Goal: Task Accomplishment & Management: Manage account settings

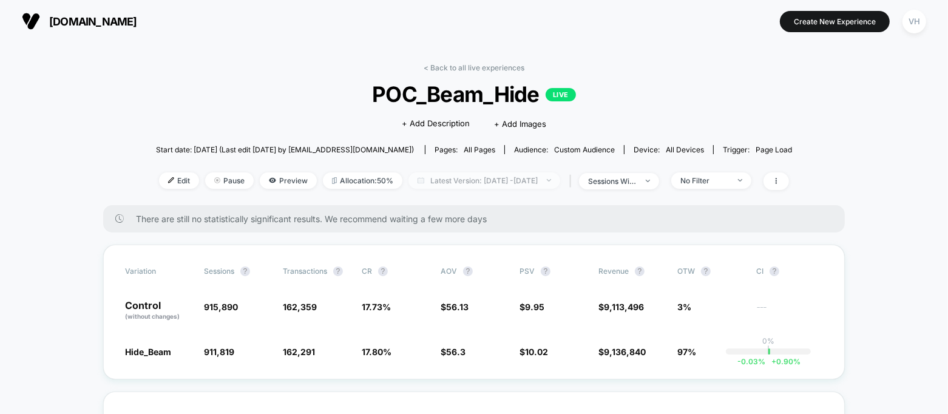
click at [539, 174] on span "Latest Version: Sep 8, 2025 - Sep 9, 2025" at bounding box center [484, 180] width 152 height 16
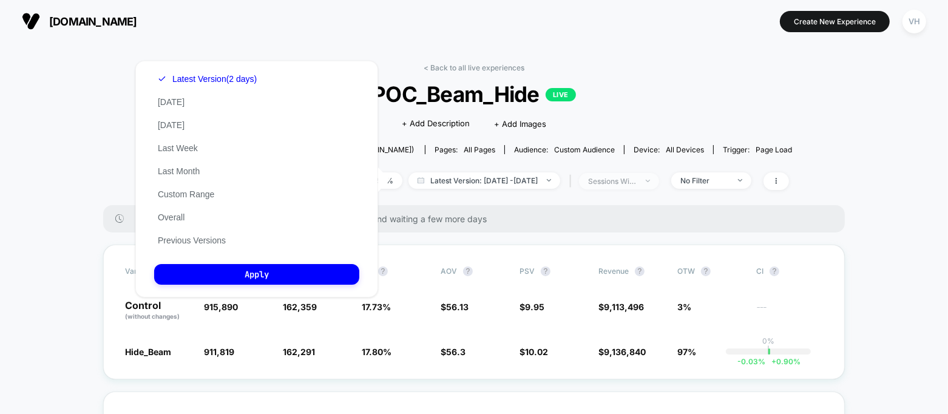
click at [628, 177] on div "sessions with impression" at bounding box center [612, 181] width 49 height 9
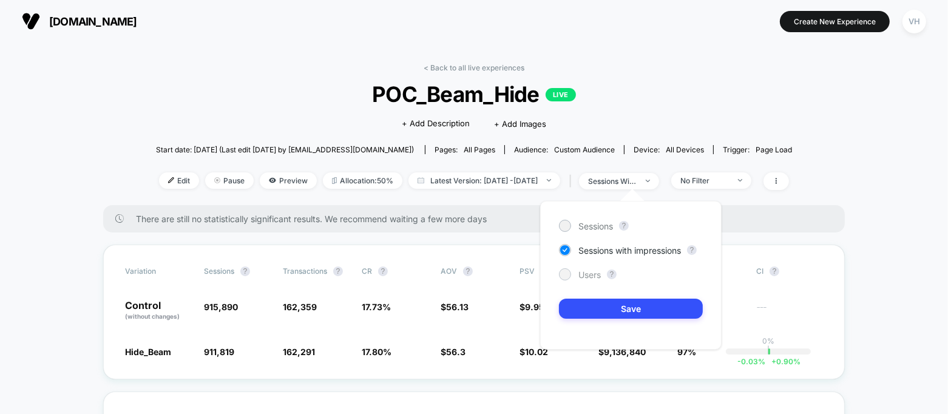
click at [600, 272] on span "Users" at bounding box center [589, 274] width 22 height 10
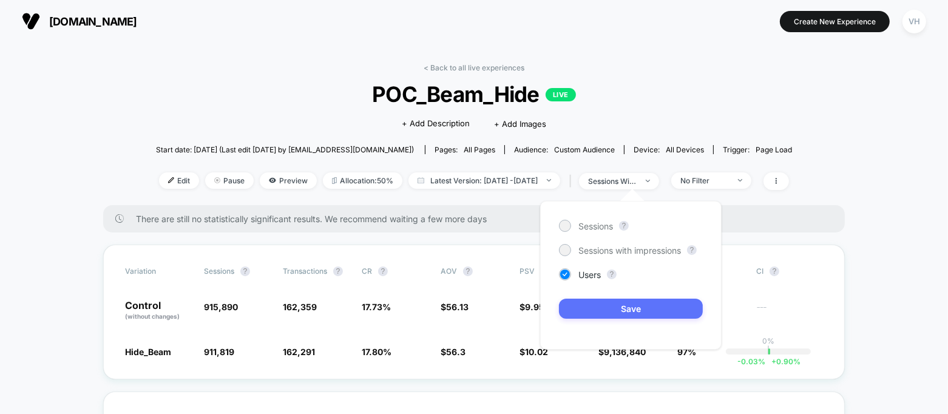
click at [609, 306] on button "Save" at bounding box center [631, 309] width 144 height 20
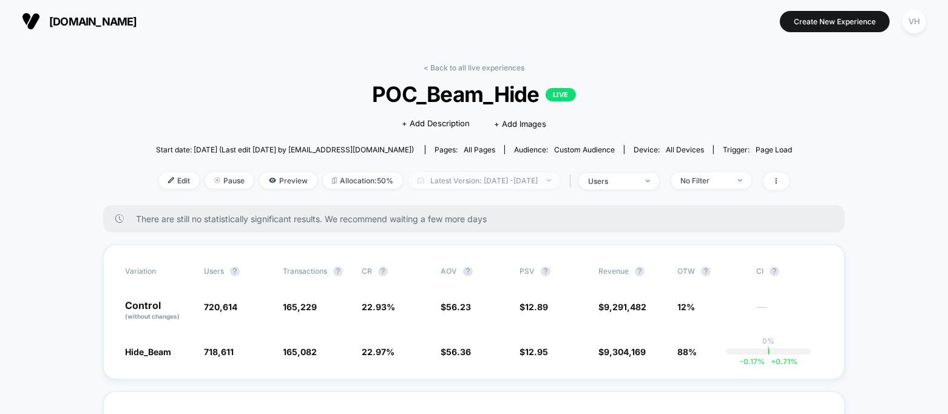
click at [558, 186] on span "Latest Version: Sep 8, 2025 - Sep 9, 2025" at bounding box center [484, 180] width 152 height 16
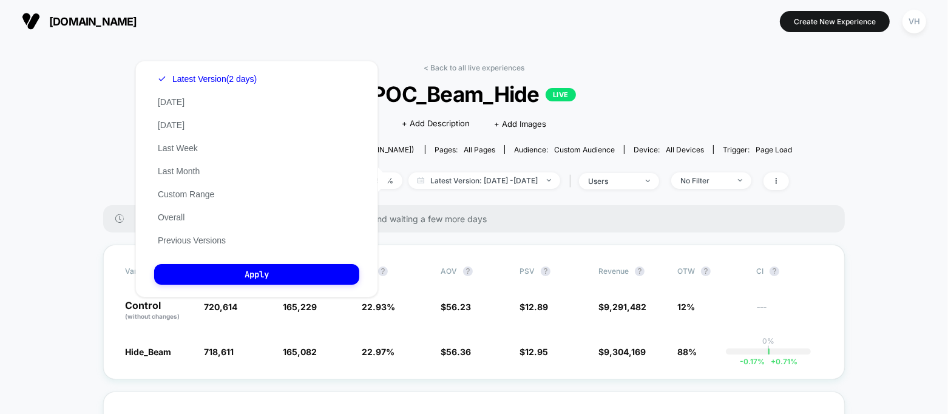
click at [218, 192] on div "Latest Version (2 days) Today Yesterday Last Week Last Month Custom Range Overa…" at bounding box center [207, 159] width 106 height 184
click at [210, 193] on button "Custom Range" at bounding box center [186, 194] width 64 height 11
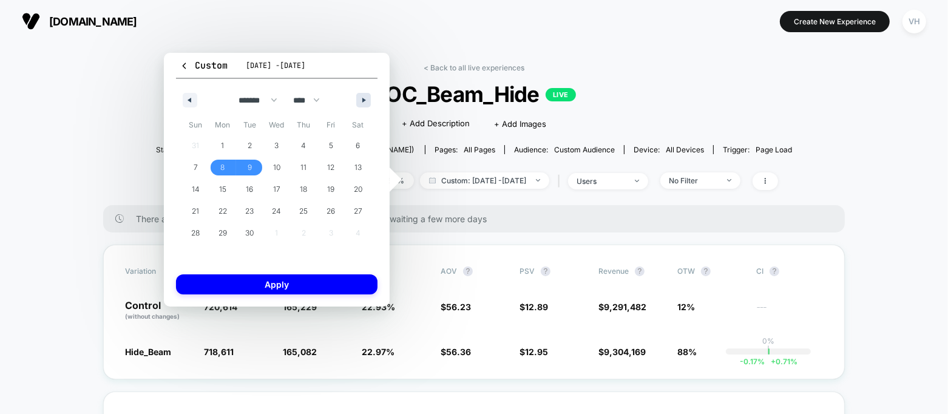
click at [367, 100] on icon "button" at bounding box center [365, 100] width 6 height 5
select select "*"
click at [228, 191] on span "13" at bounding box center [222, 189] width 27 height 16
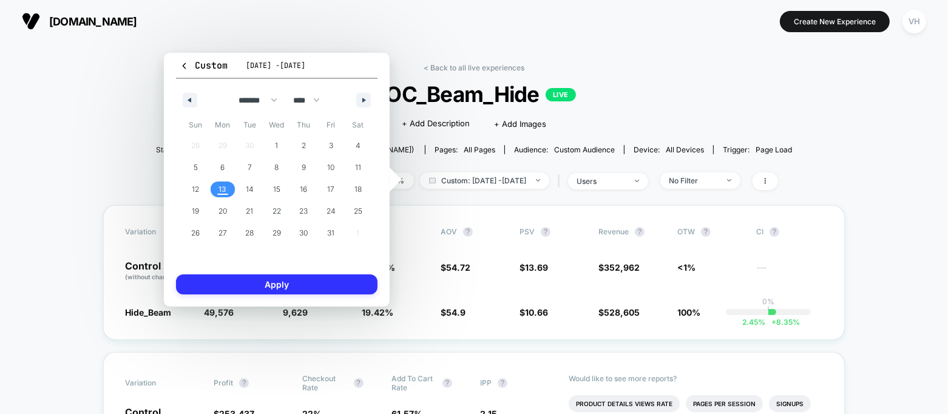
click at [268, 284] on button "Apply" at bounding box center [276, 284] width 201 height 20
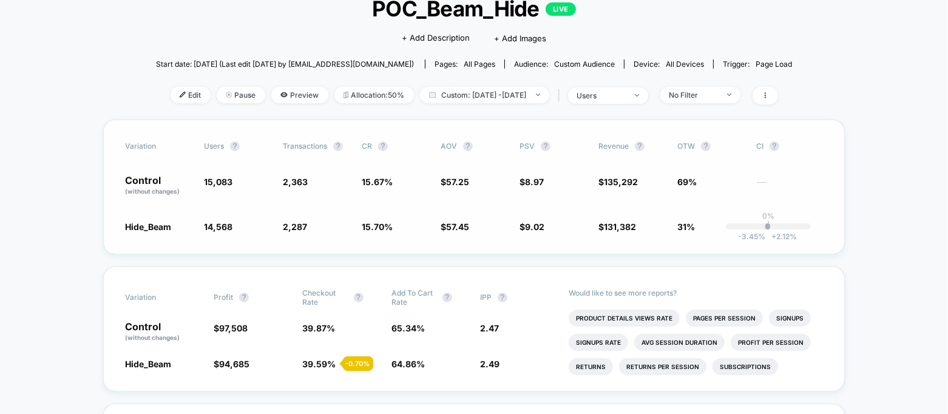
scroll to position [103, 0]
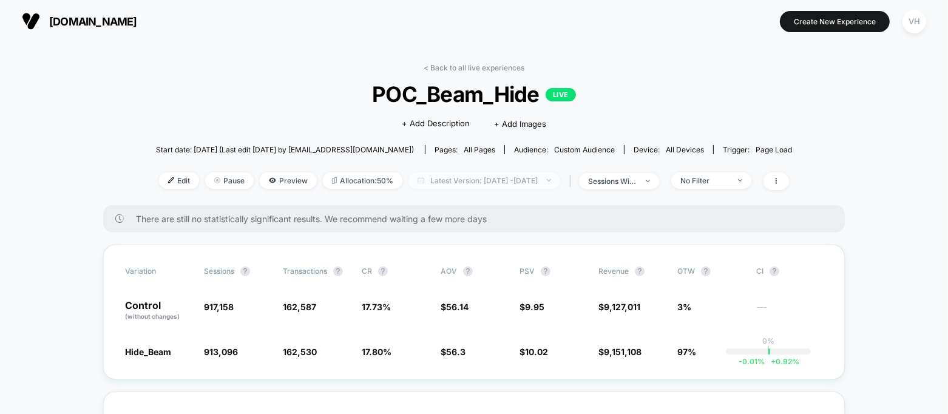
click at [408, 186] on span "Latest Version: Sep 8, 2025 - Sep 9, 2025" at bounding box center [484, 180] width 152 height 16
select select "*"
select select "****"
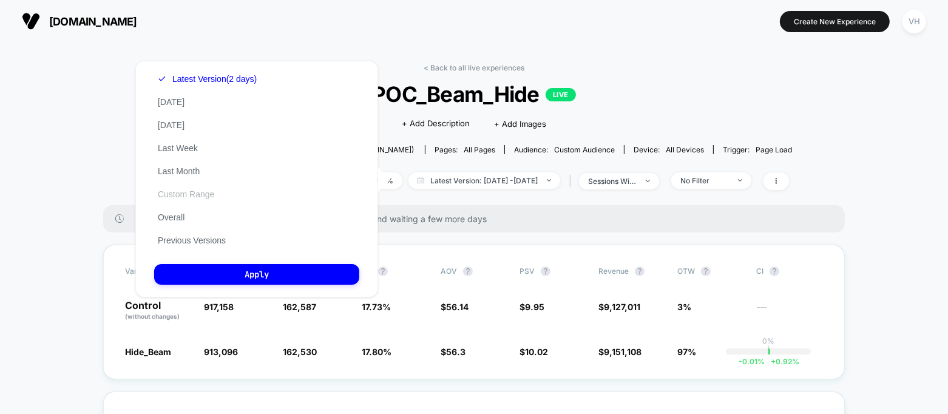
click at [189, 196] on button "Custom Range" at bounding box center [186, 194] width 64 height 11
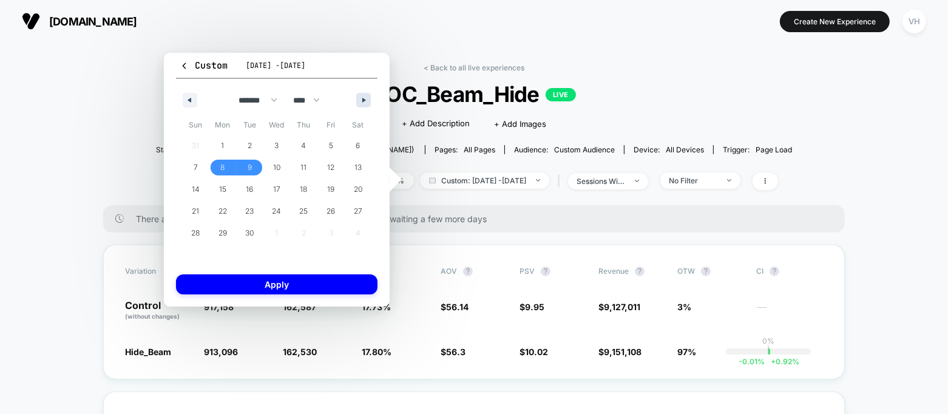
click at [366, 95] on button "button" at bounding box center [363, 100] width 15 height 15
select select "*"
click at [228, 191] on span "13" at bounding box center [222, 189] width 27 height 16
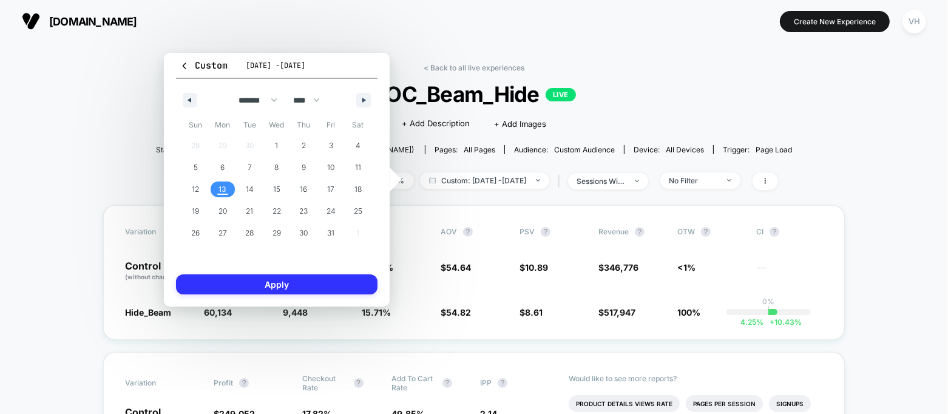
click at [275, 286] on button "Apply" at bounding box center [276, 284] width 201 height 20
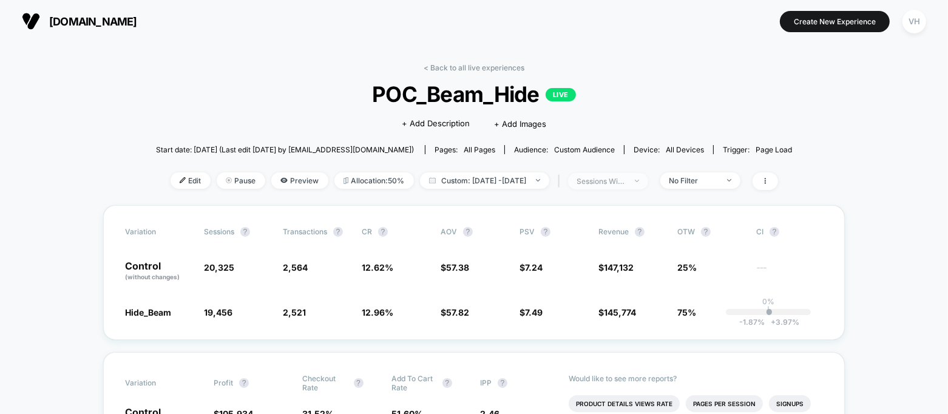
click at [646, 185] on span "sessions with impression" at bounding box center [608, 181] width 80 height 16
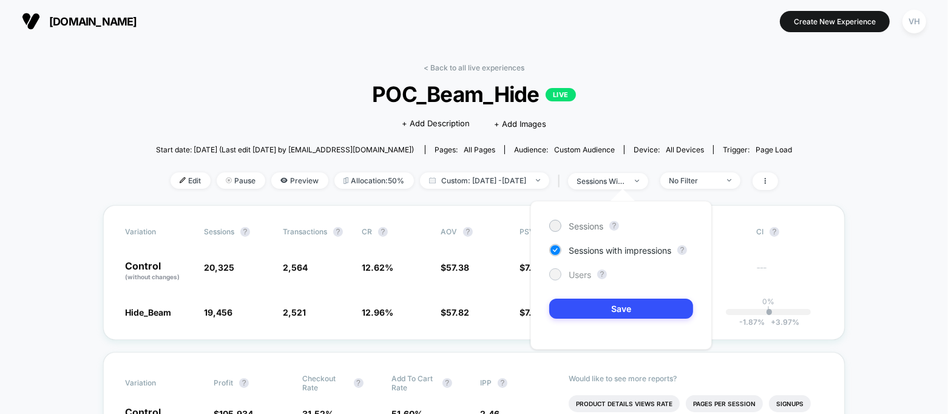
click at [575, 274] on span "Users" at bounding box center [580, 274] width 22 height 10
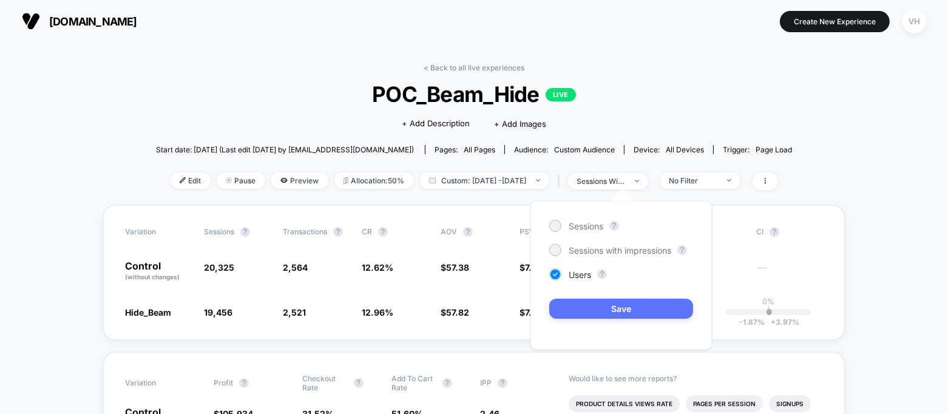
click at [593, 304] on button "Save" at bounding box center [621, 309] width 144 height 20
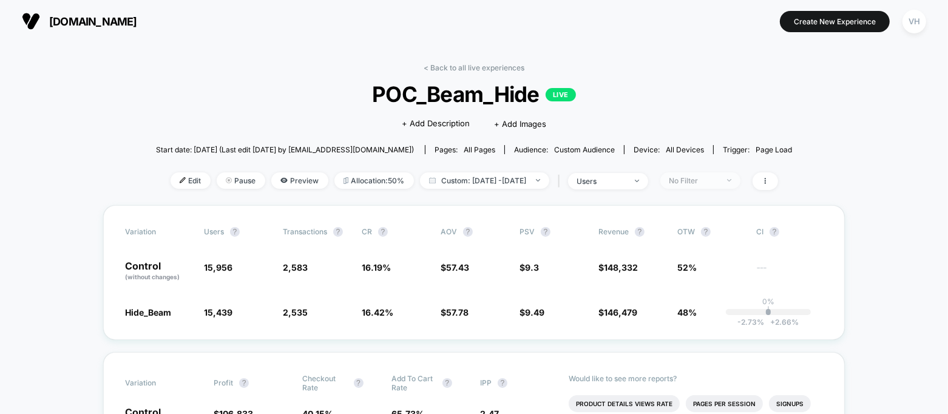
click at [707, 187] on span "No Filter" at bounding box center [700, 180] width 80 height 16
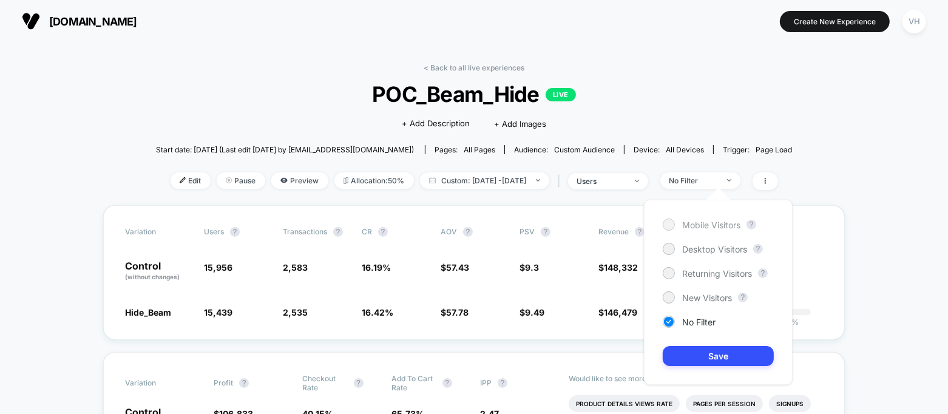
click at [700, 226] on span "Mobile Visitors" at bounding box center [711, 225] width 58 height 10
click at [734, 360] on button "Save" at bounding box center [718, 356] width 111 height 20
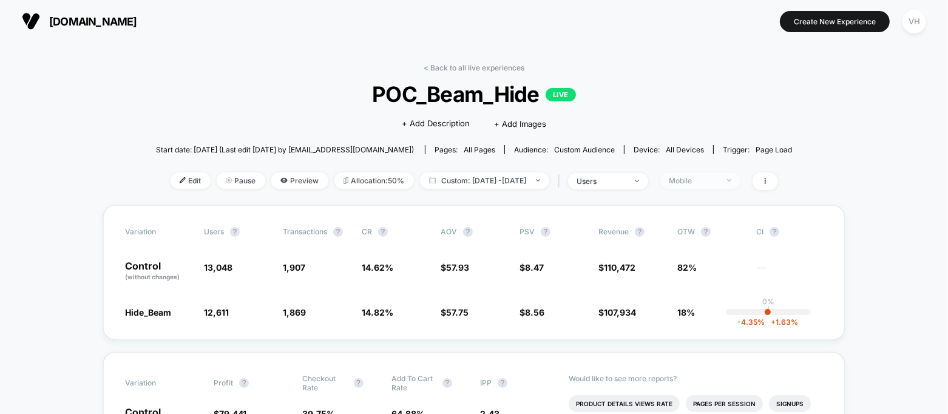
click at [713, 173] on span "Mobile" at bounding box center [700, 180] width 80 height 16
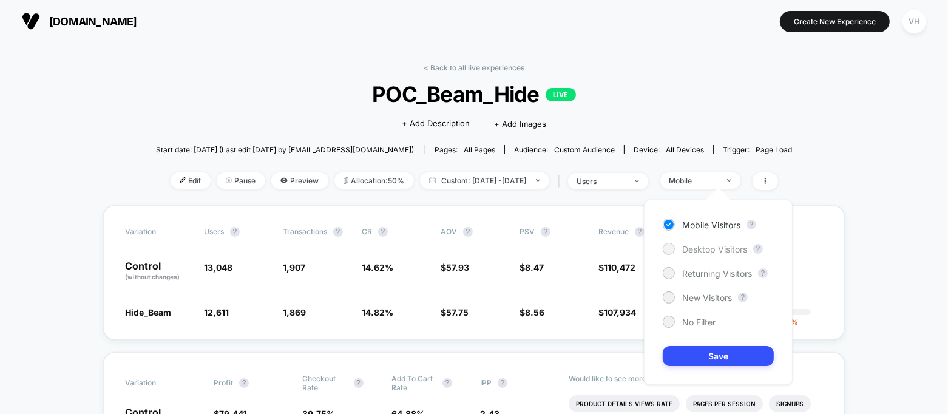
click at [720, 251] on span "Desktop Visitors" at bounding box center [714, 249] width 65 height 10
click at [741, 357] on button "Save" at bounding box center [718, 356] width 111 height 20
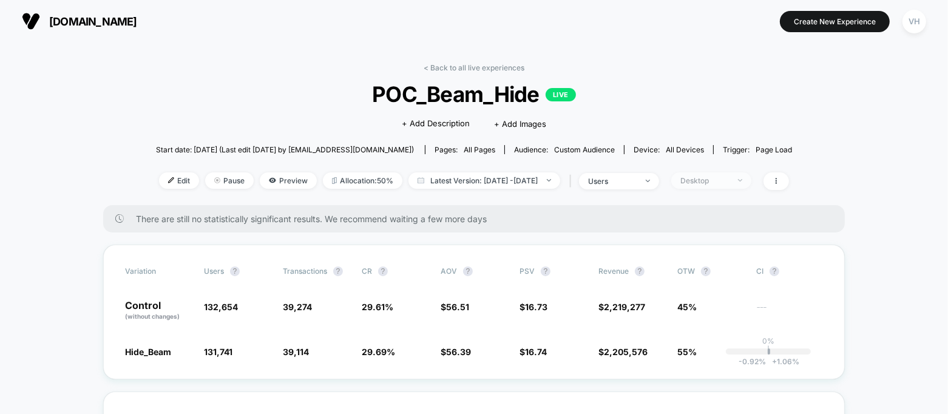
click at [718, 177] on div "Desktop" at bounding box center [704, 180] width 49 height 9
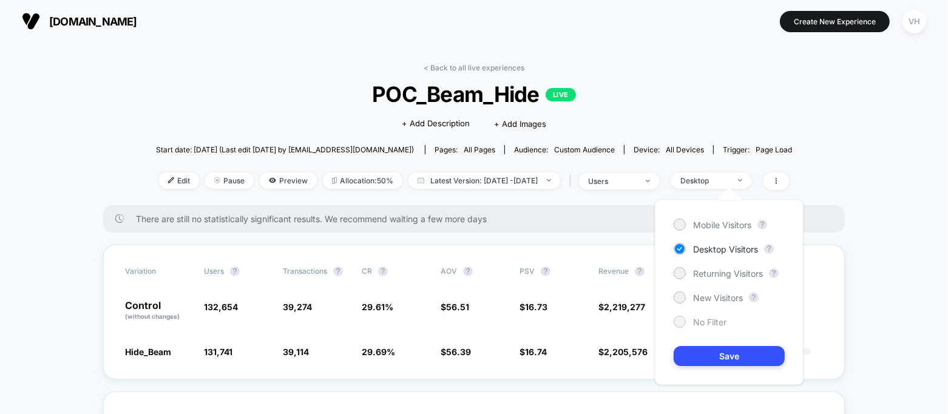
click at [700, 324] on span "No Filter" at bounding box center [709, 322] width 33 height 10
click at [699, 356] on button "Save" at bounding box center [729, 356] width 111 height 20
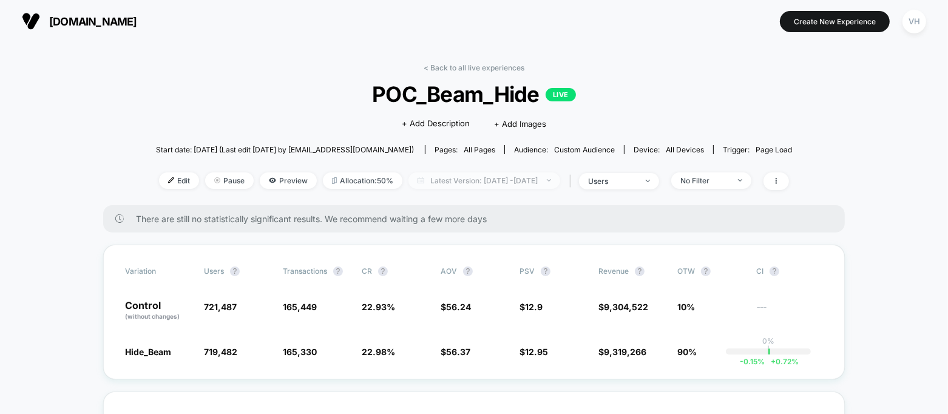
click at [536, 172] on span "Latest Version: [DATE] - [DATE]" at bounding box center [484, 180] width 152 height 16
select select "*"
select select "****"
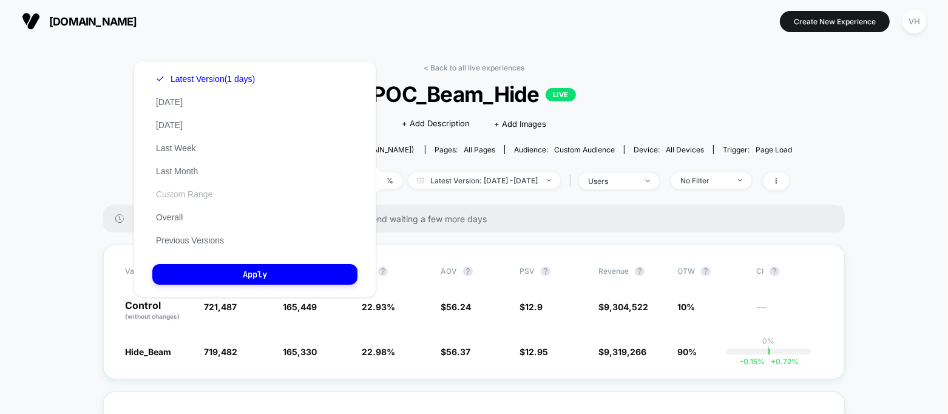
click at [191, 194] on button "Custom Range" at bounding box center [184, 194] width 64 height 11
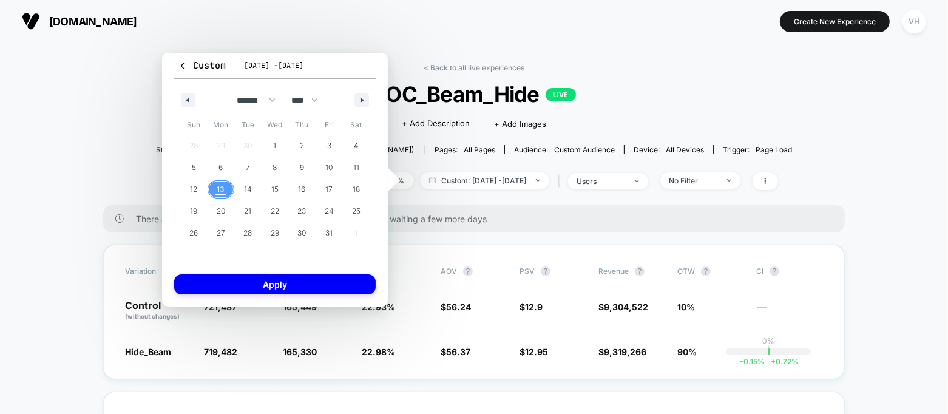
click at [221, 188] on span "13" at bounding box center [221, 189] width 8 height 22
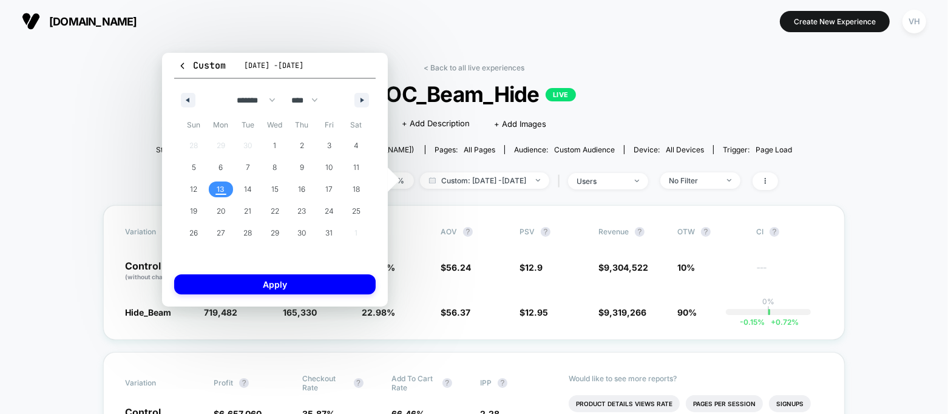
click at [221, 188] on span "13" at bounding box center [221, 189] width 8 height 22
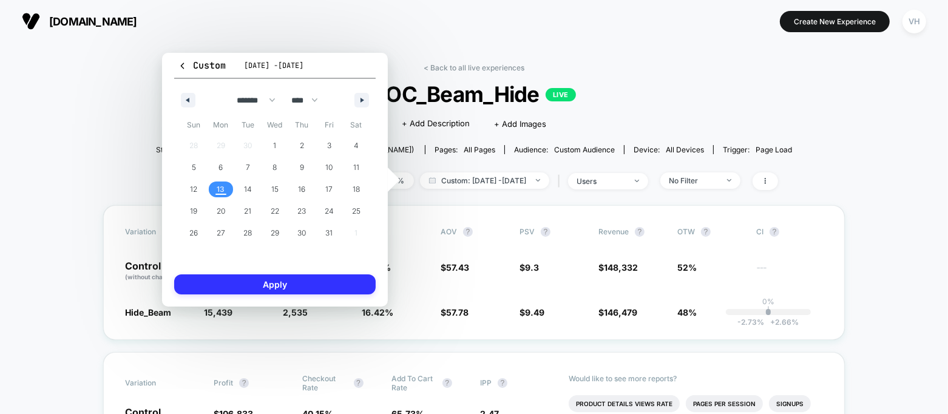
click at [249, 286] on button "Apply" at bounding box center [274, 284] width 201 height 20
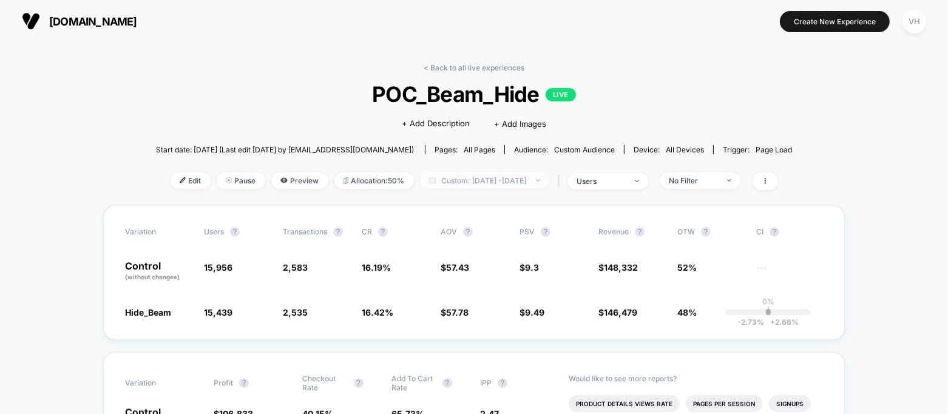
click at [490, 172] on span "Custom: [DATE] - [DATE]" at bounding box center [484, 180] width 129 height 16
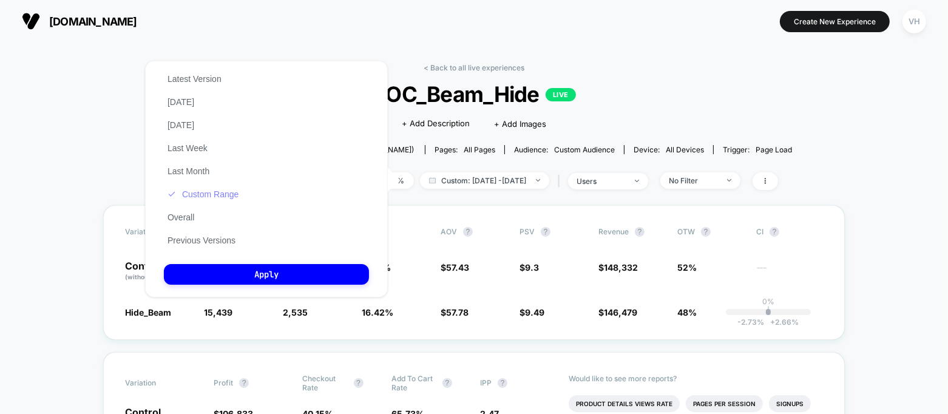
click at [241, 191] on button "Custom Range" at bounding box center [203, 194] width 78 height 11
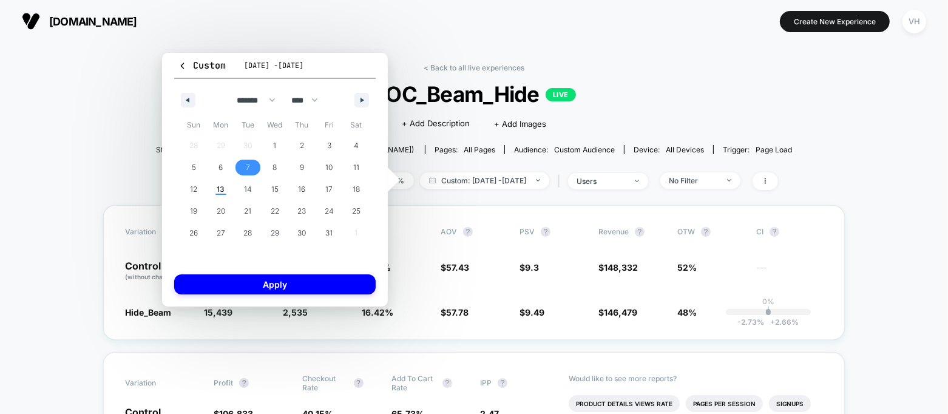
click at [259, 170] on span "7" at bounding box center [247, 168] width 27 height 16
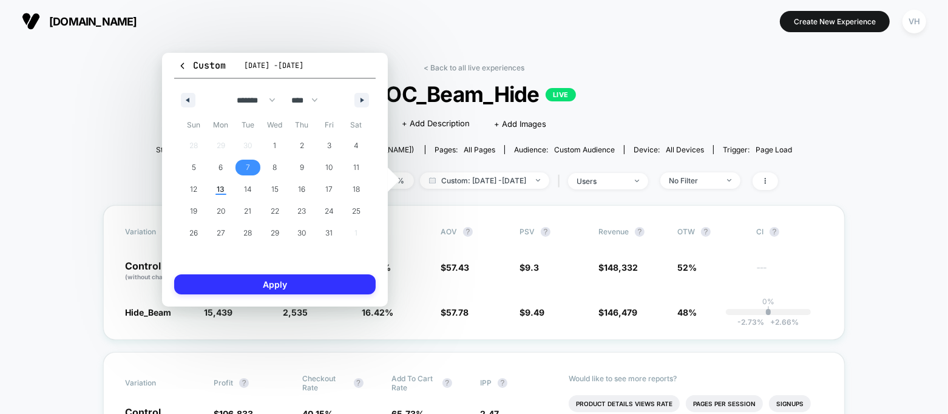
click at [258, 286] on button "Apply" at bounding box center [274, 284] width 201 height 20
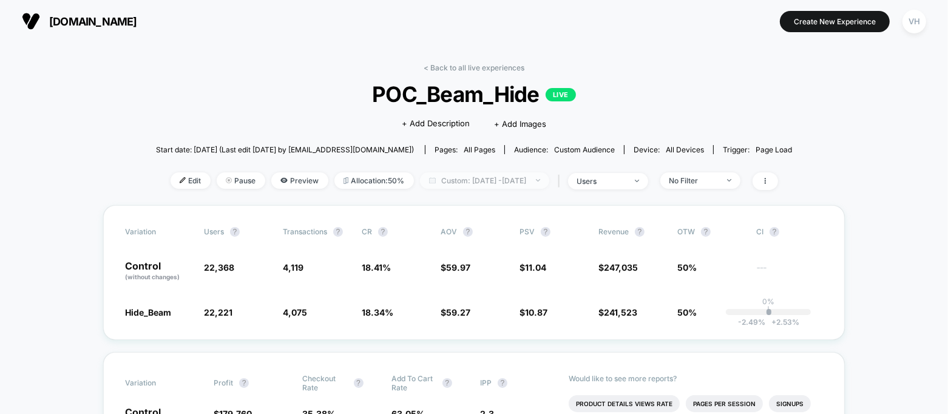
click at [519, 177] on span "Custom: [DATE] - [DATE]" at bounding box center [484, 180] width 129 height 16
select select "*"
select select "****"
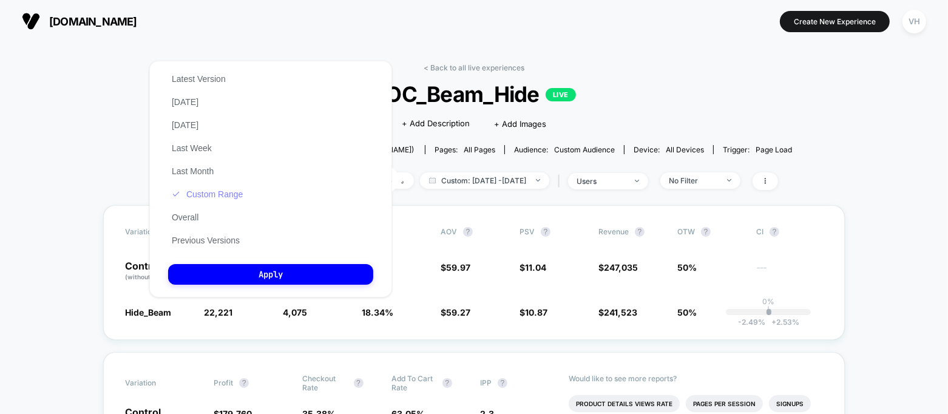
click at [238, 191] on button "Custom Range" at bounding box center [207, 194] width 78 height 11
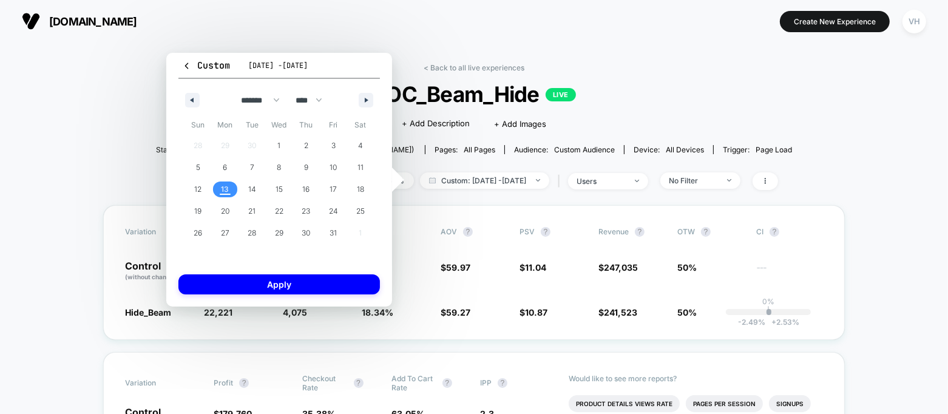
click at [223, 191] on span "13" at bounding box center [225, 189] width 8 height 22
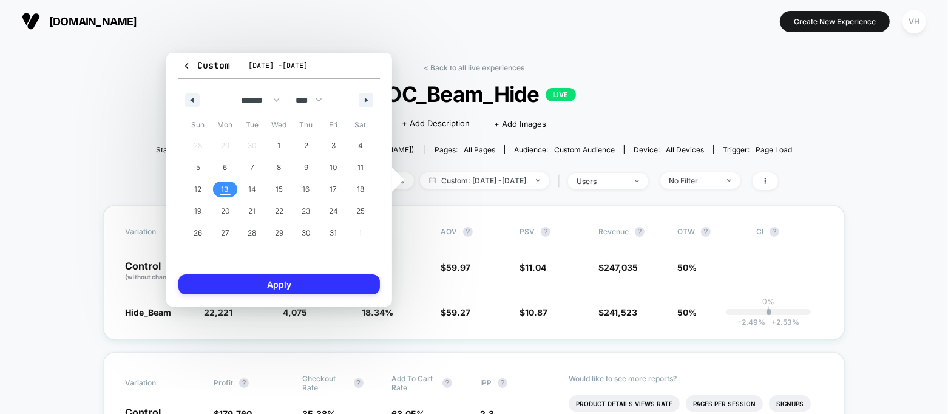
click at [249, 279] on button "Apply" at bounding box center [278, 284] width 201 height 20
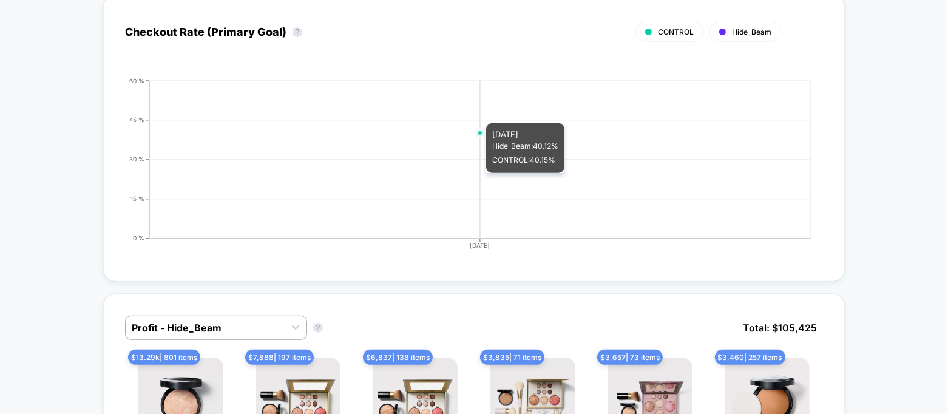
scroll to position [491, 0]
